Goal: Check status: Check status

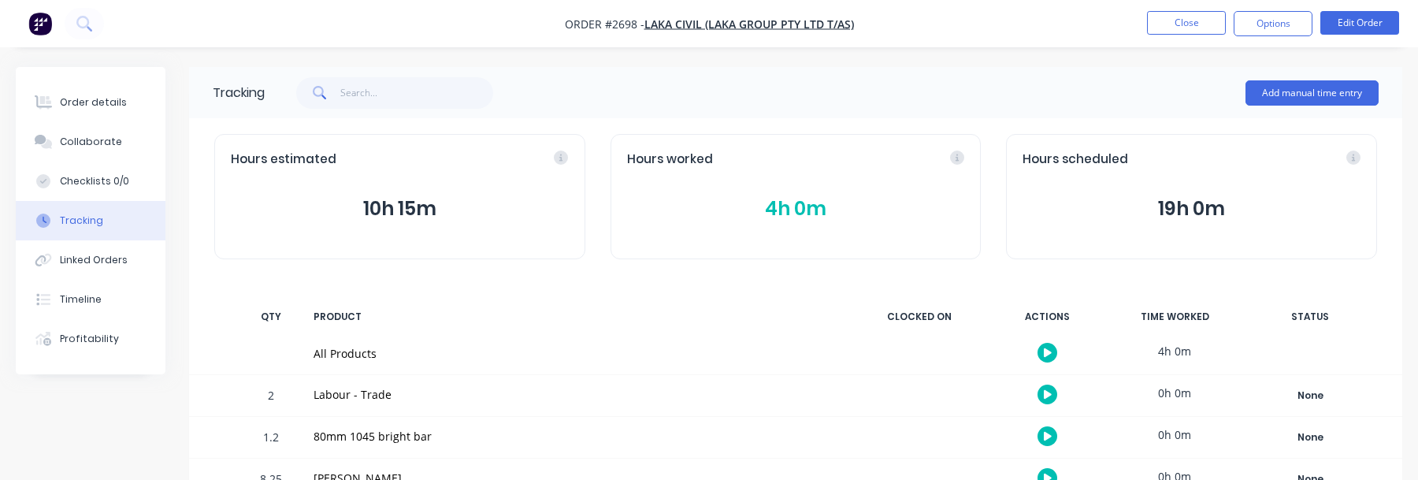
scroll to position [36, 0]
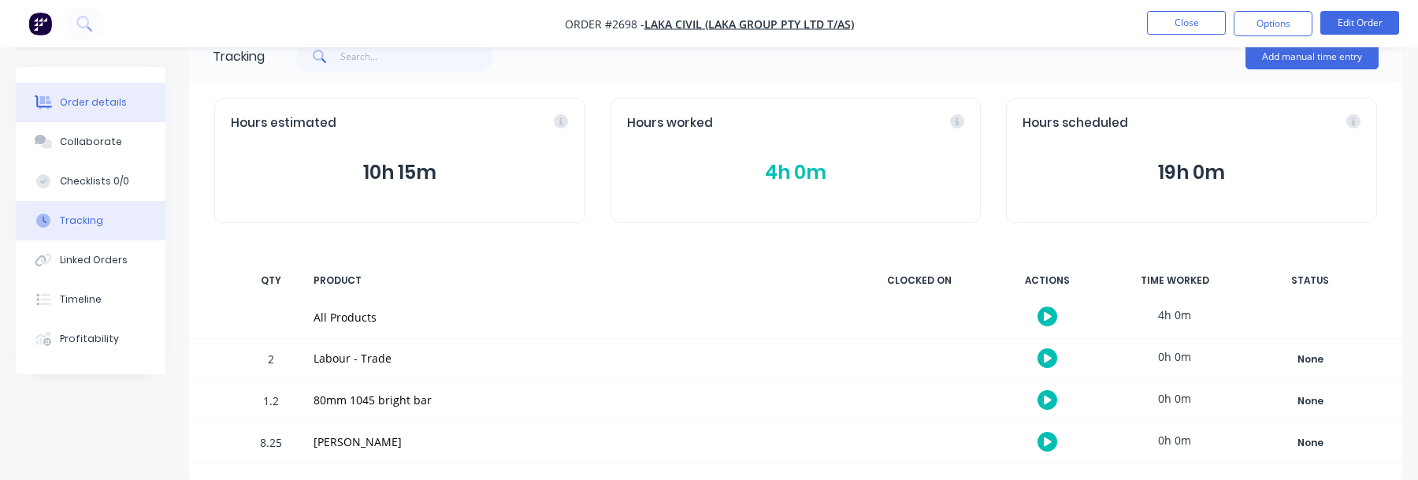
click at [102, 113] on button "Order details" at bounding box center [91, 102] width 150 height 39
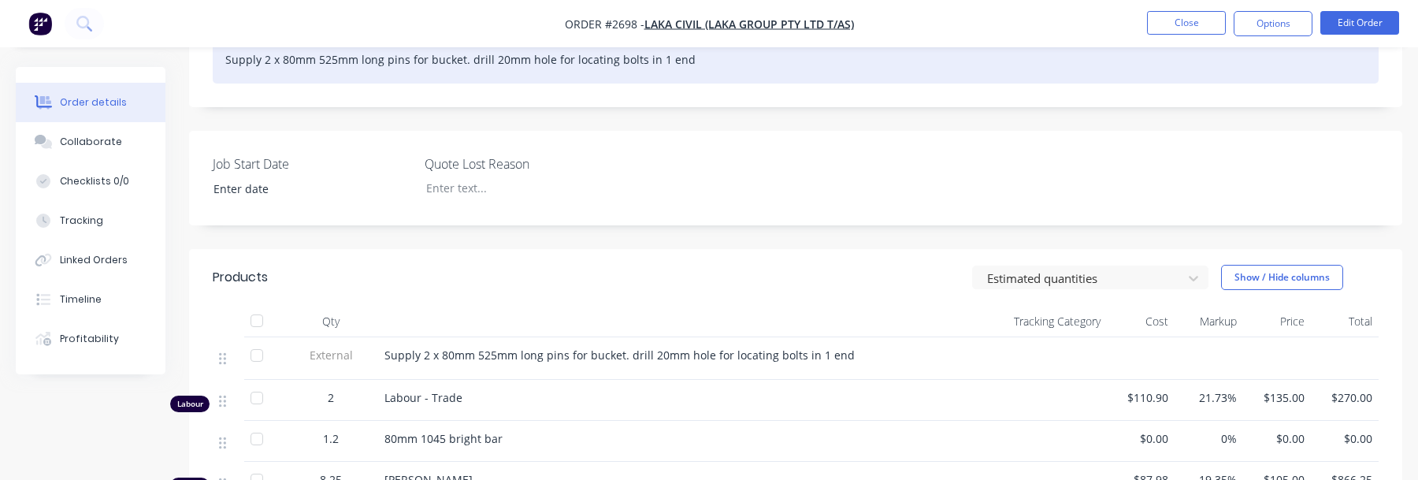
scroll to position [610, 0]
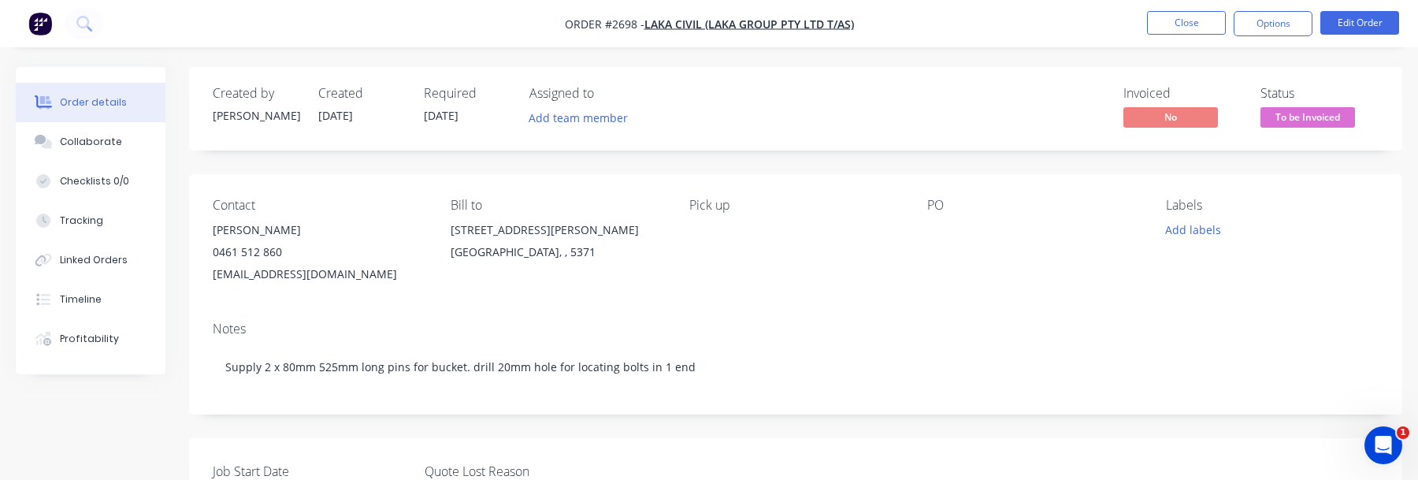
scroll to position [610, 0]
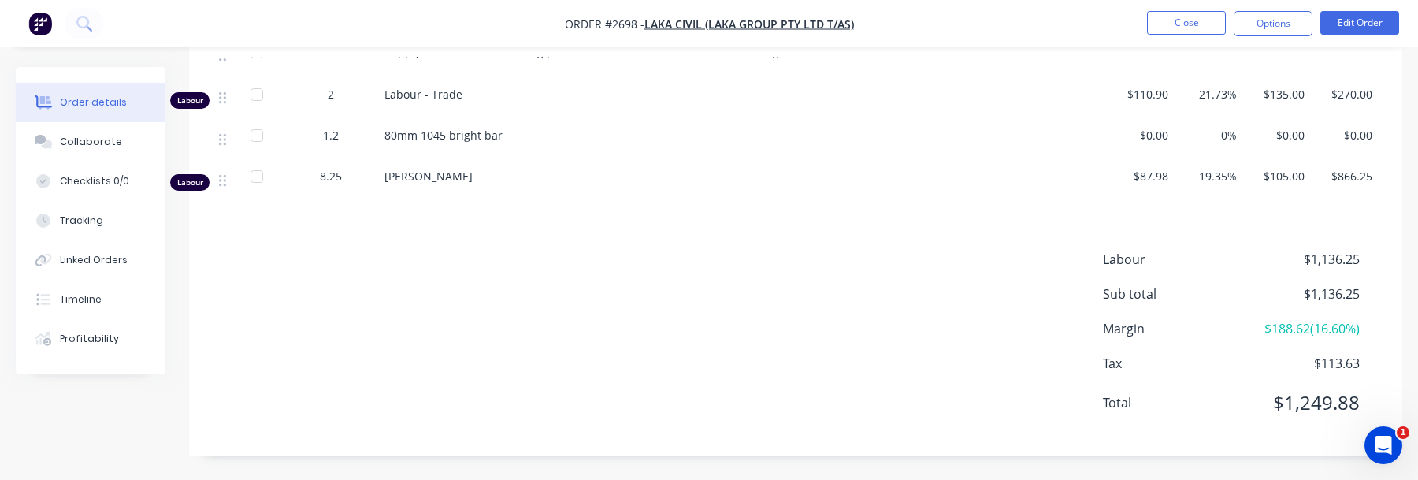
drag, startPoint x: 383, startPoint y: 178, endPoint x: 544, endPoint y: 178, distance: 161.5
click at [544, 178] on div "[PERSON_NAME]" at bounding box center [653, 178] width 551 height 41
copy span "[PERSON_NAME]"
click at [882, 396] on div "Labour $1,136.25 Sub total $1,136.25 Margin $188.62 ( 16.60 %) Tax $113.63 Tota…" at bounding box center [796, 341] width 1166 height 183
click at [116, 216] on button "Tracking" at bounding box center [91, 220] width 150 height 39
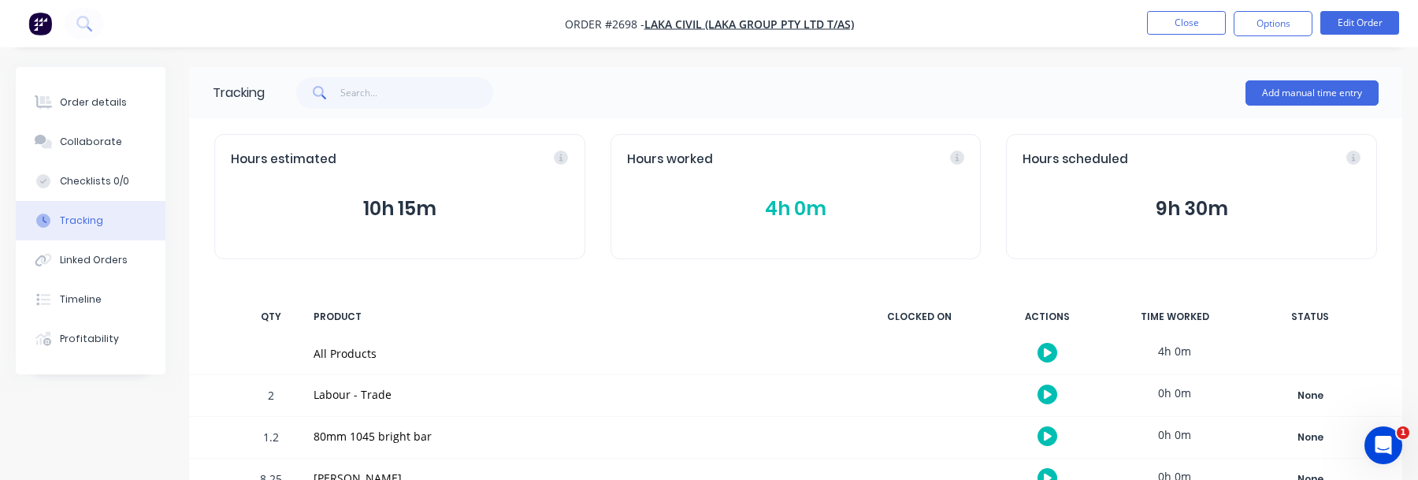
click at [792, 210] on button "4h 0m" at bounding box center [796, 209] width 338 height 30
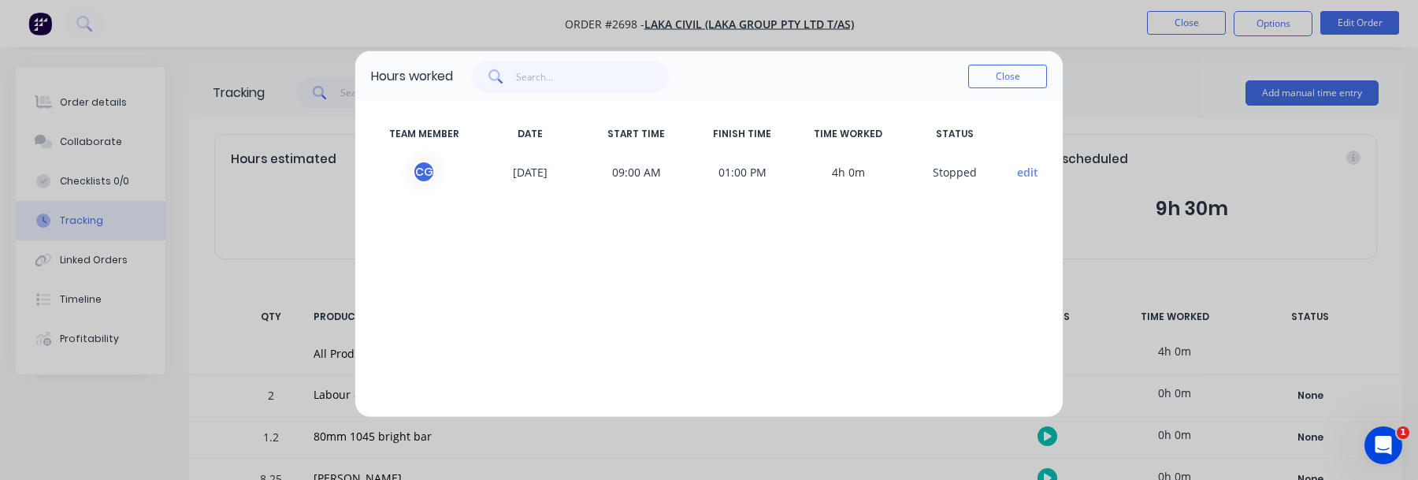
click at [1024, 169] on button "edit" at bounding box center [1027, 172] width 21 height 17
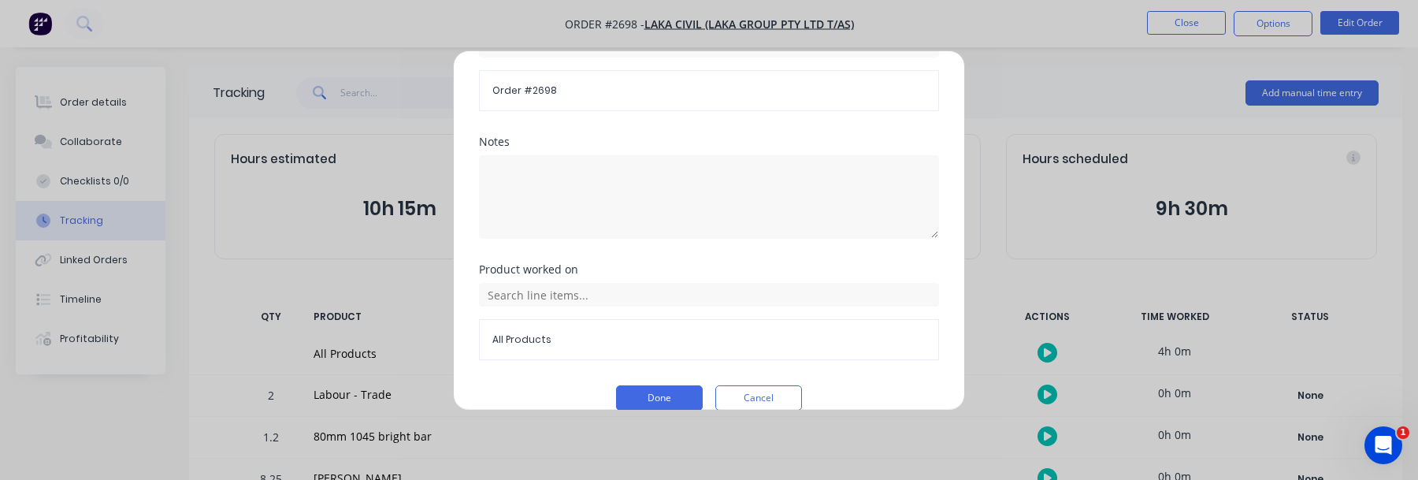
scroll to position [759, 0]
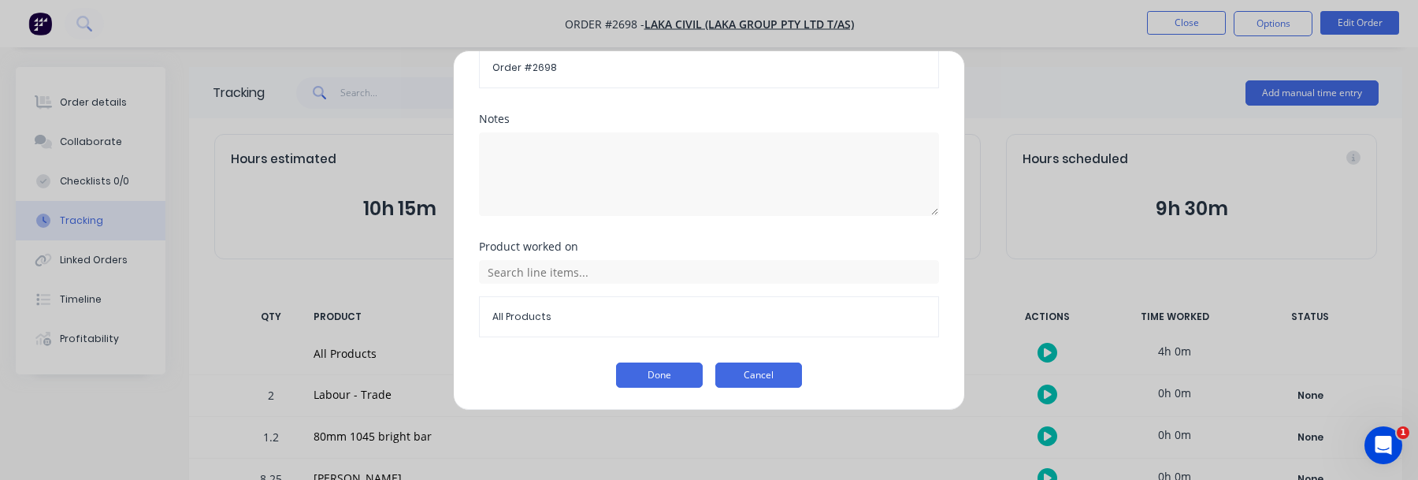
click at [765, 377] on button "Cancel" at bounding box center [758, 374] width 87 height 25
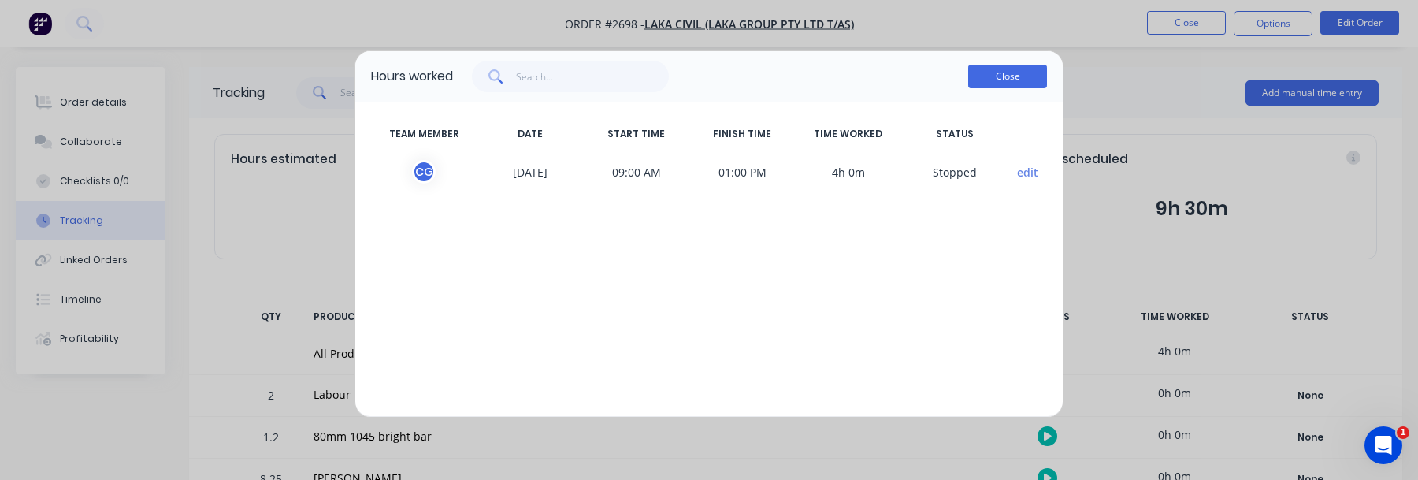
click at [1008, 79] on button "Close" at bounding box center [1007, 77] width 79 height 24
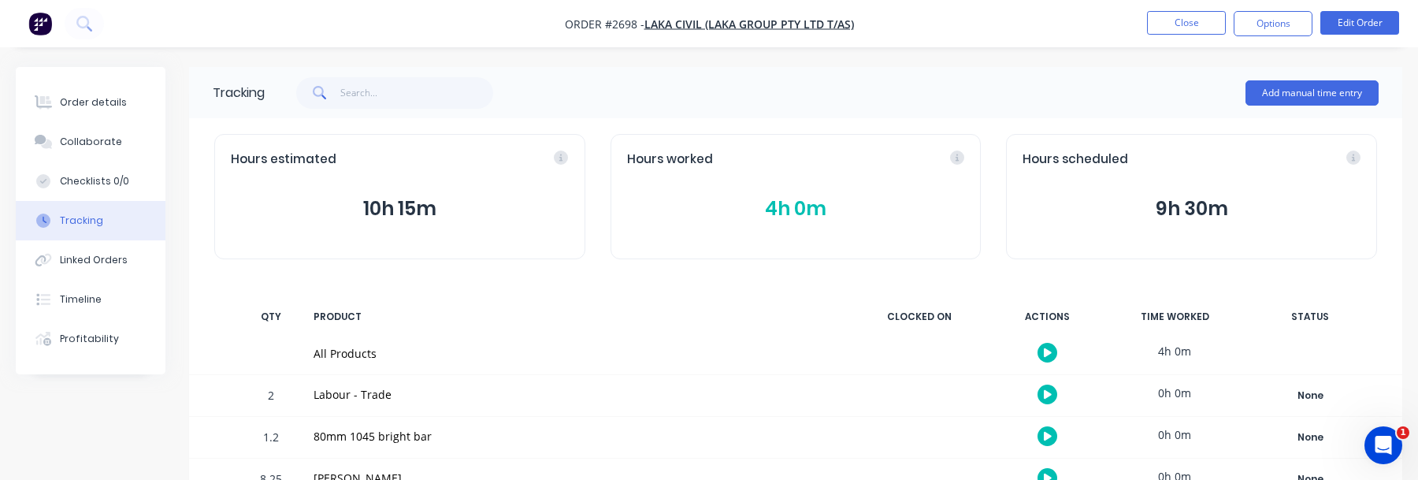
scroll to position [36, 0]
